Goal: Information Seeking & Learning: Find specific page/section

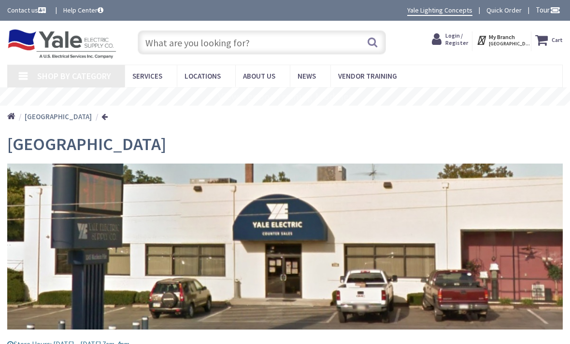
click at [166, 42] on input "text" at bounding box center [262, 42] width 249 height 24
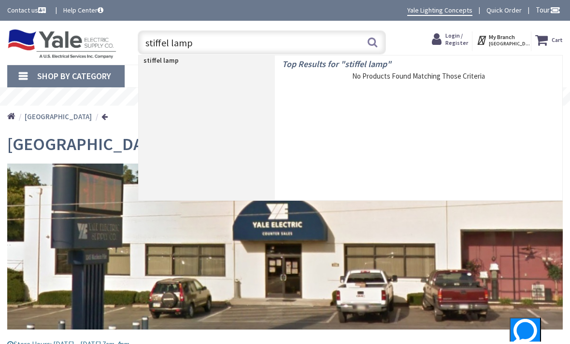
type input "stiffel lamps"
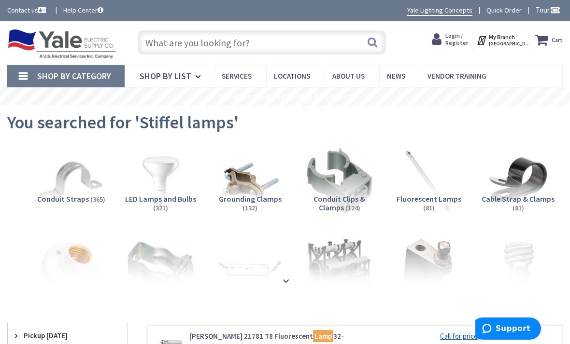
click at [155, 46] on input "text" at bounding box center [262, 42] width 249 height 24
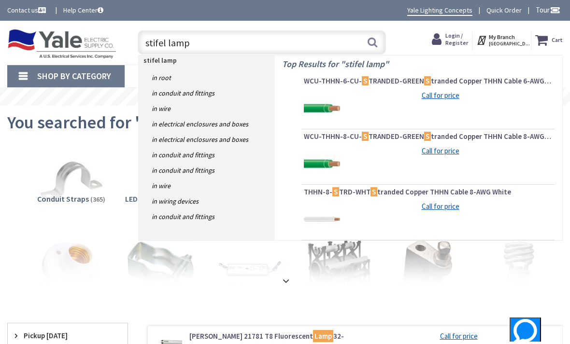
type input "stifel lamps"
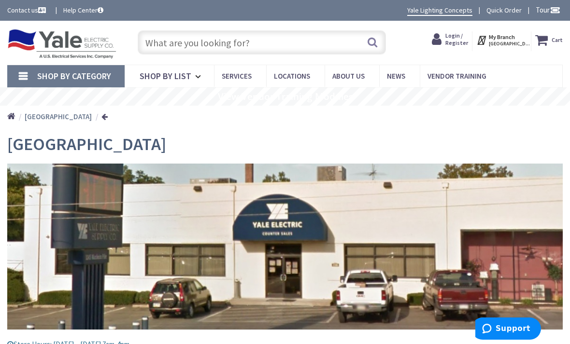
click at [190, 75] on link "Shop By List" at bounding box center [169, 76] width 89 height 22
click at [26, 77] on link "Shop By Category" at bounding box center [65, 76] width 117 height 22
